Goal: Information Seeking & Learning: Learn about a topic

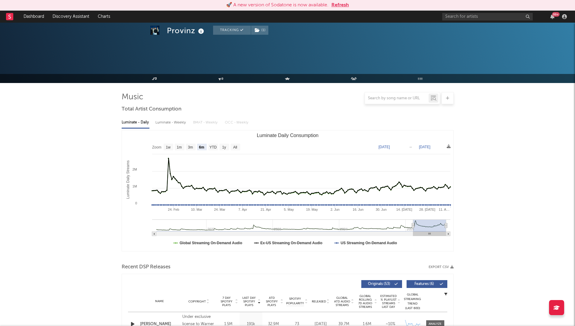
select select "6m"
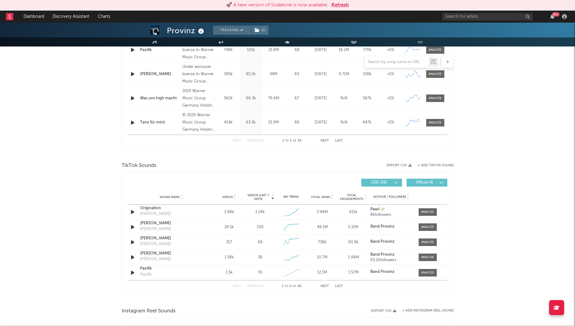
scroll to position [156, 0]
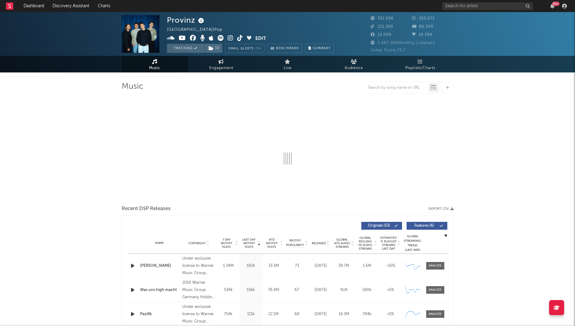
select select "6m"
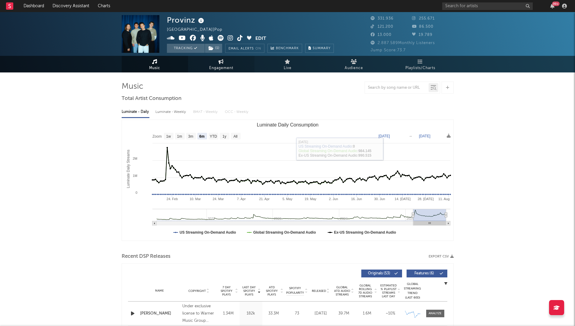
click at [220, 62] on icon at bounding box center [221, 61] width 5 height 5
select select "1w"
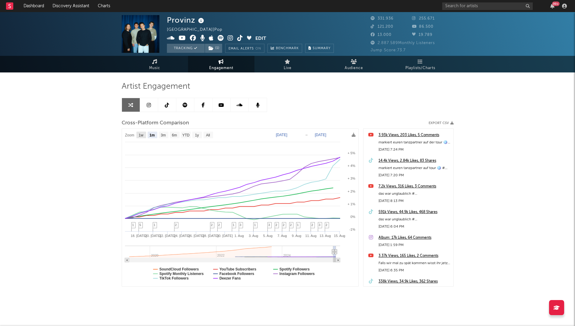
click at [143, 135] on text "1w" at bounding box center [141, 135] width 5 height 4
select select "1w"
type input "[DATE]"
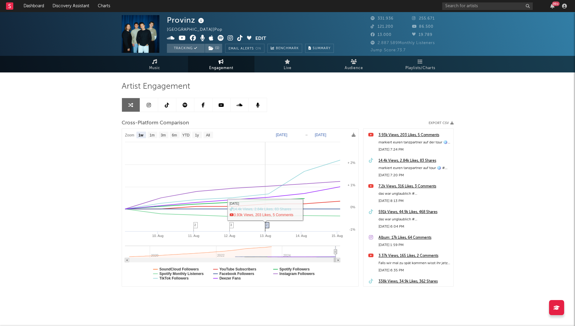
click at [268, 227] on span "2" at bounding box center [267, 225] width 2 height 4
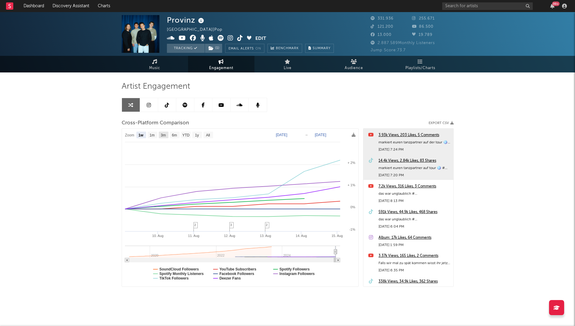
click at [167, 136] on rect at bounding box center [164, 135] width 10 height 7
select select "3m"
type input "[DATE]"
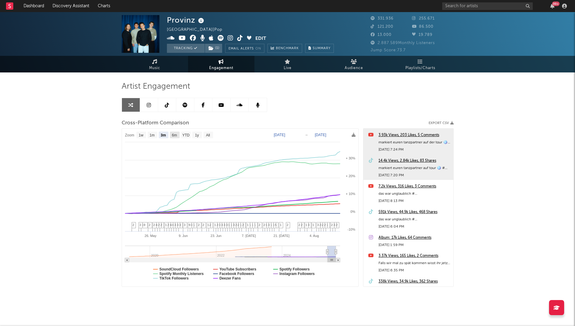
click at [175, 135] on text "6m" at bounding box center [174, 135] width 5 height 4
select select "6m"
type input "[DATE]"
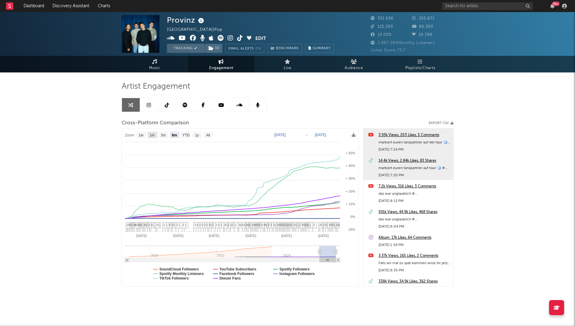
click at [153, 137] on text "1m" at bounding box center [152, 135] width 5 height 4
select select "1m"
type input "[DATE]"
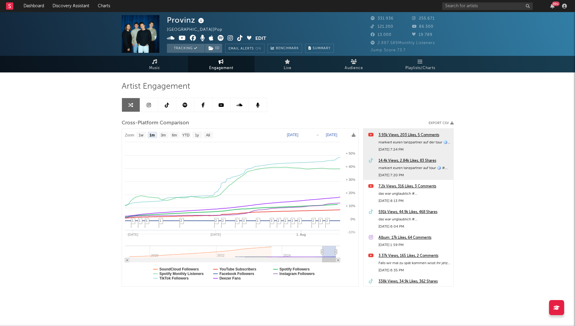
select select "1m"
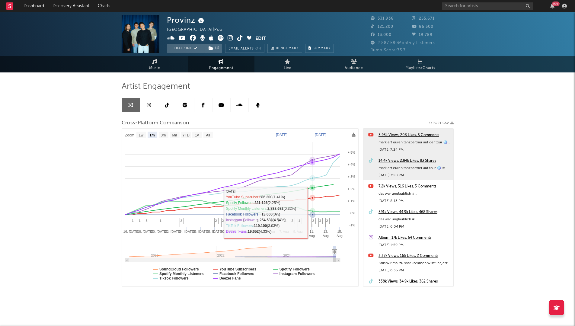
click at [311, 211] on icon at bounding box center [313, 211] width 6 height 6
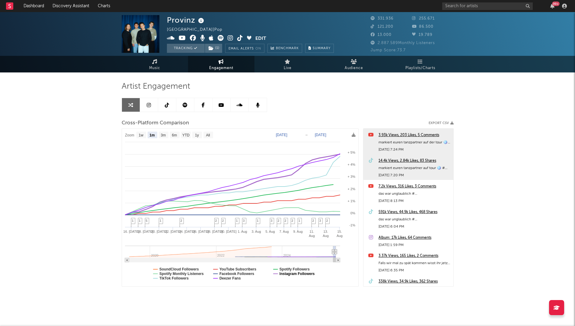
click at [286, 274] on text "Instagram Followers" at bounding box center [296, 274] width 35 height 4
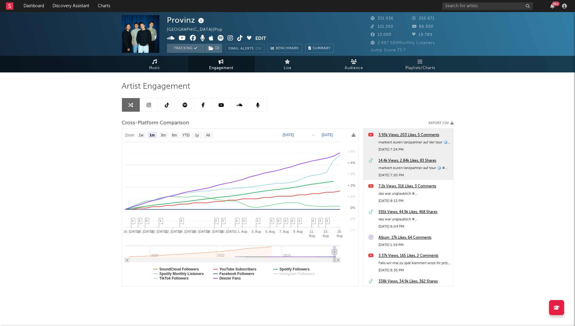
select select "1m"
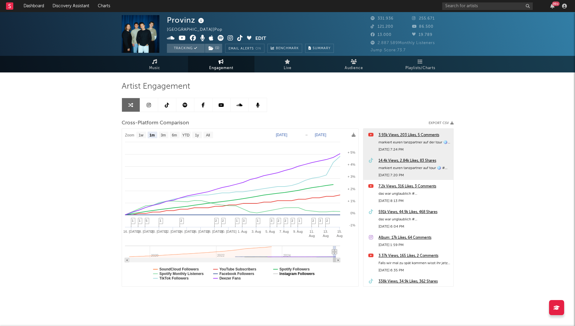
click at [286, 274] on text "Instagram Followers" at bounding box center [296, 274] width 35 height 4
select select "1m"
click at [224, 278] on text "Deezer Fans" at bounding box center [229, 278] width 21 height 4
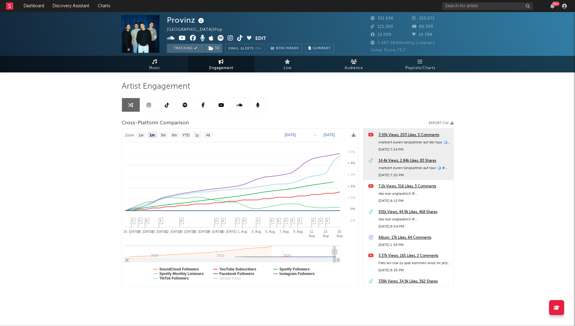
select select "1m"
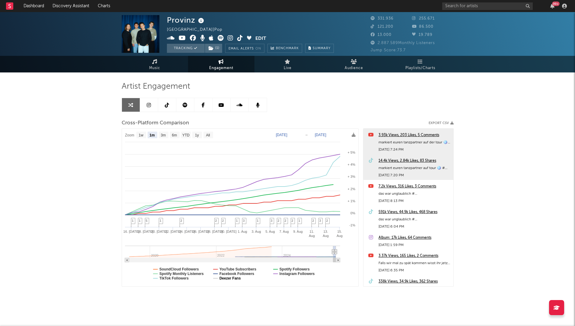
click at [226, 278] on text "Deezer Fans" at bounding box center [229, 278] width 21 height 4
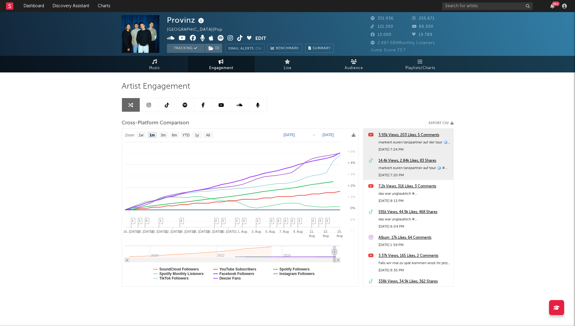
select select "1m"
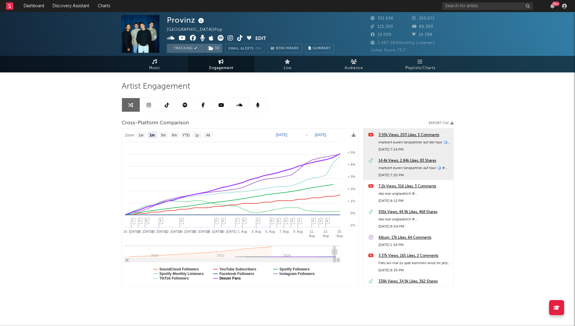
click at [226, 278] on text "Deezer Fans" at bounding box center [229, 278] width 21 height 4
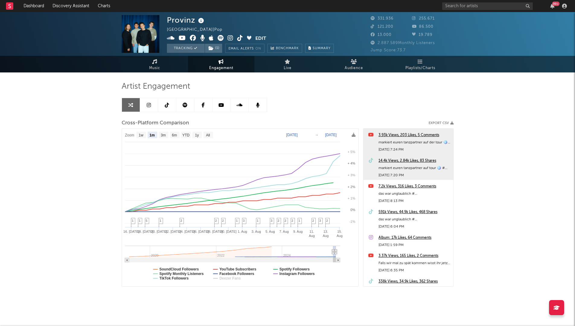
select select "1m"
click at [298, 270] on text "Spotify Followers" at bounding box center [294, 269] width 30 height 4
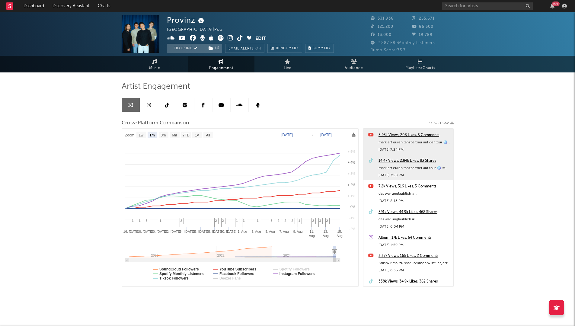
select select "1m"
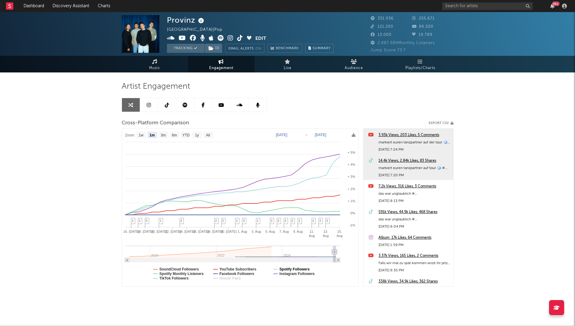
click at [298, 270] on text "Spotify Followers" at bounding box center [294, 269] width 30 height 4
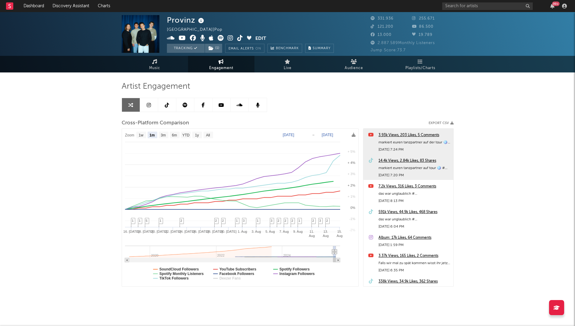
select select "1m"
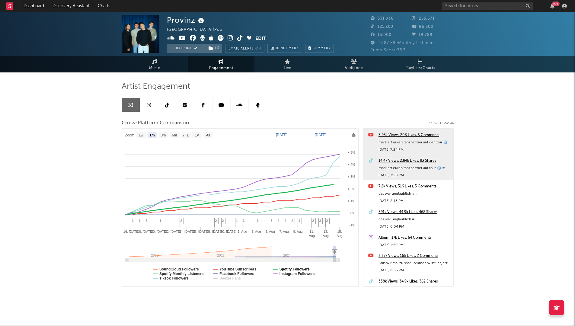
click at [298, 270] on text "Spotify Followers" at bounding box center [294, 269] width 30 height 4
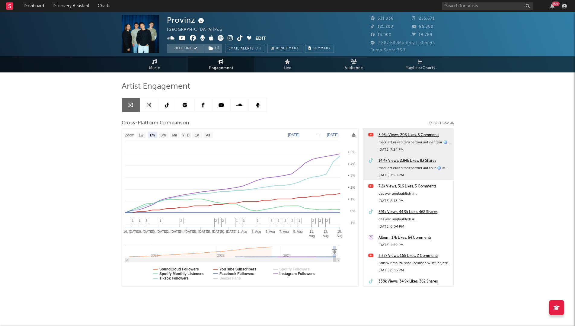
select select "1m"
click at [183, 269] on text "SoundCloud Followers" at bounding box center [179, 269] width 40 height 4
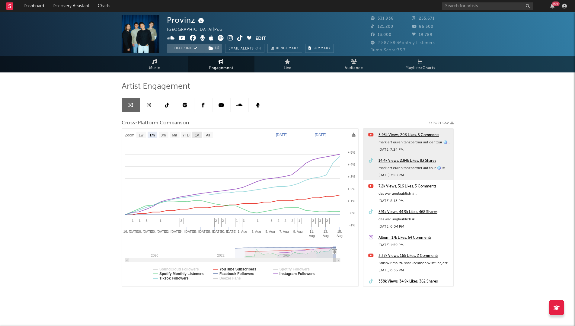
click at [197, 135] on text "1y" at bounding box center [197, 135] width 4 height 4
select select "1y"
type input "[DATE]"
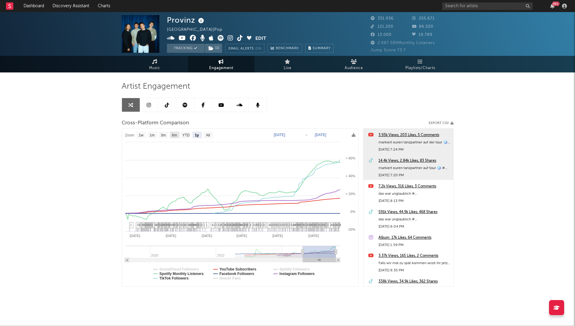
click at [173, 135] on text "6m" at bounding box center [174, 135] width 5 height 4
select select "6m"
type input "[DATE]"
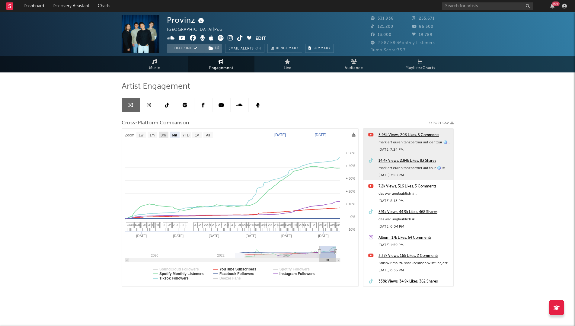
click at [165, 135] on text "3m" at bounding box center [163, 135] width 5 height 4
select select "3m"
type input "[DATE]"
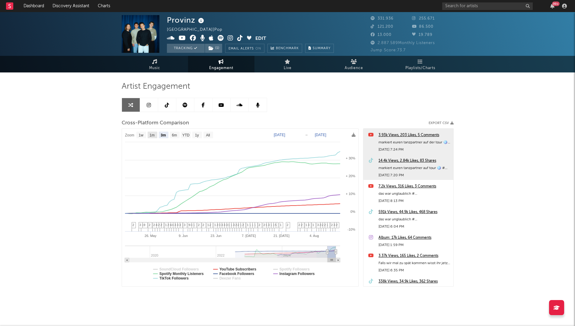
click at [150, 136] on text "1m" at bounding box center [152, 135] width 5 height 4
select select "1m"
type input "[DATE]"
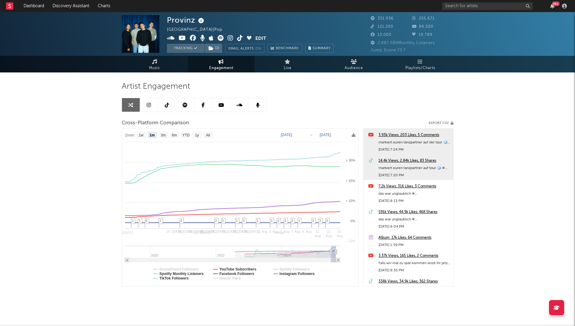
select select "1m"
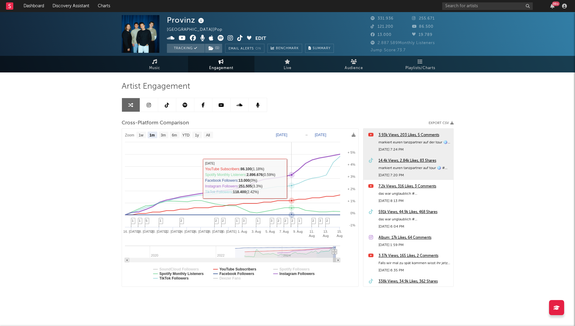
click at [293, 176] on icon at bounding box center [292, 175] width 6 height 6
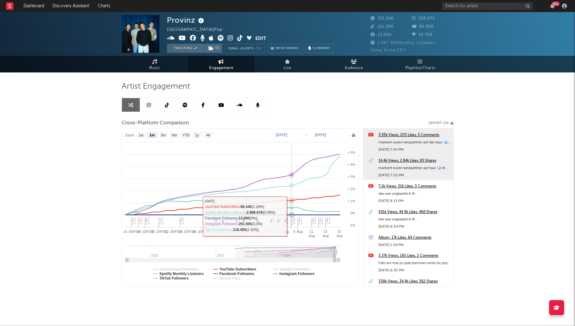
click at [292, 221] on span "2" at bounding box center [293, 221] width 2 height 4
click at [292, 222] on span "2" at bounding box center [293, 221] width 2 height 4
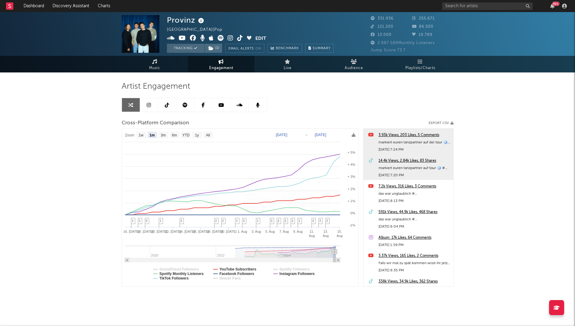
click at [394, 159] on div "14.4k Views, 2.84k Likes, 83 Shares" at bounding box center [415, 160] width 72 height 7
